Goal: Navigation & Orientation: Find specific page/section

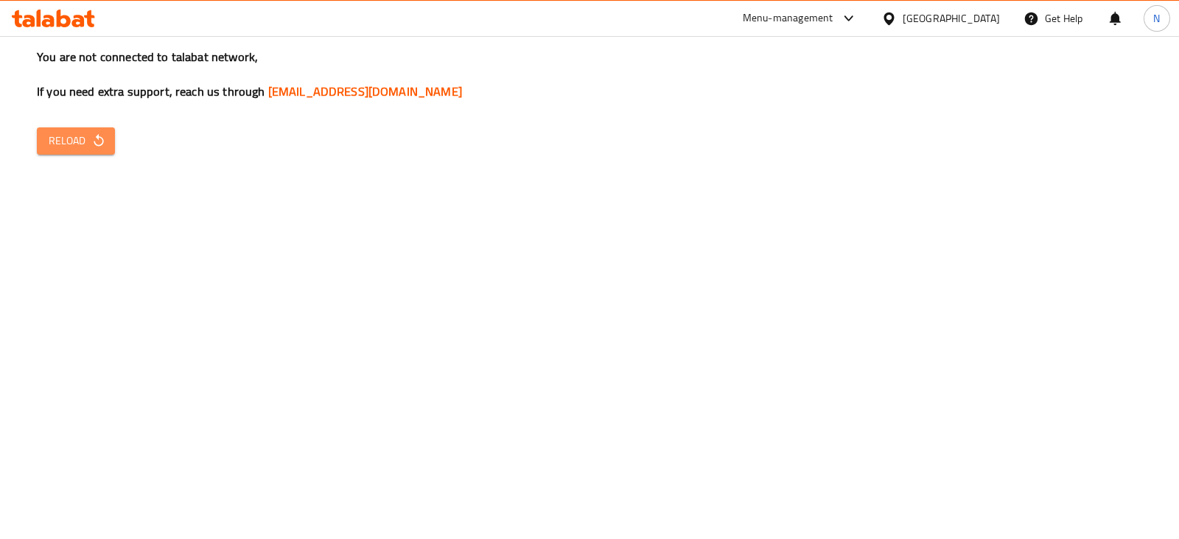
click at [85, 134] on span "Reload" at bounding box center [76, 141] width 55 height 18
click at [97, 146] on icon "button" at bounding box center [99, 140] width 10 height 13
click at [858, 16] on icon at bounding box center [849, 19] width 18 height 18
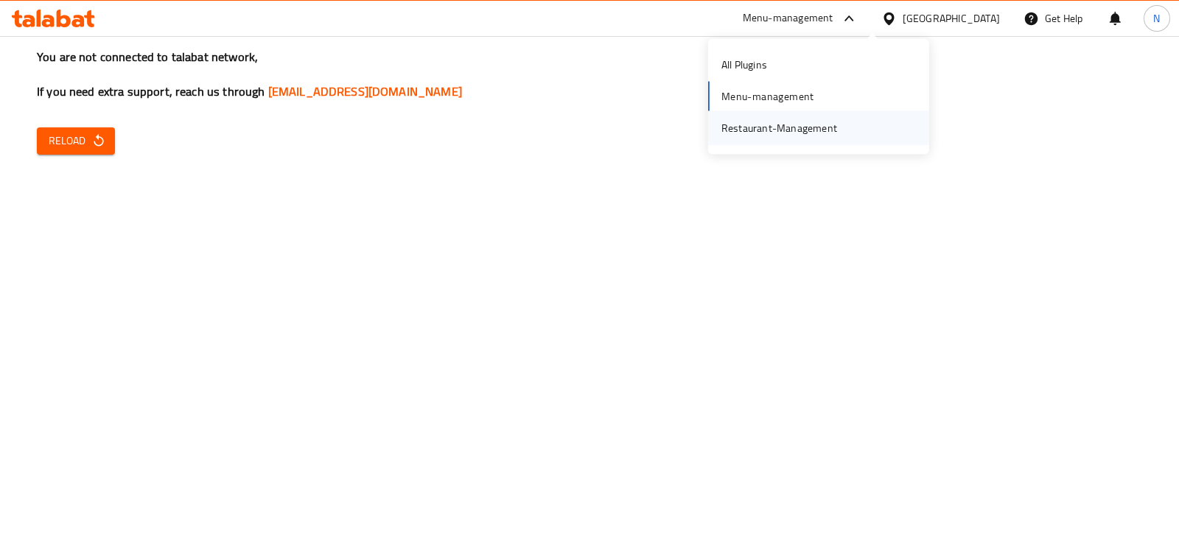
click at [792, 127] on div "Restaurant-Management" at bounding box center [779, 128] width 116 height 16
